Goal: Information Seeking & Learning: Learn about a topic

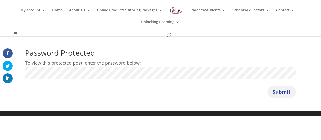
click at [286, 92] on button "Submit" at bounding box center [282, 92] width 29 height 12
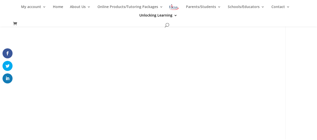
scroll to position [9, 0]
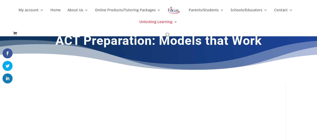
click at [288, 64] on div "ACT Preparation: Models that Work" at bounding box center [158, 53] width 317 height 53
